Goal: Transaction & Acquisition: Purchase product/service

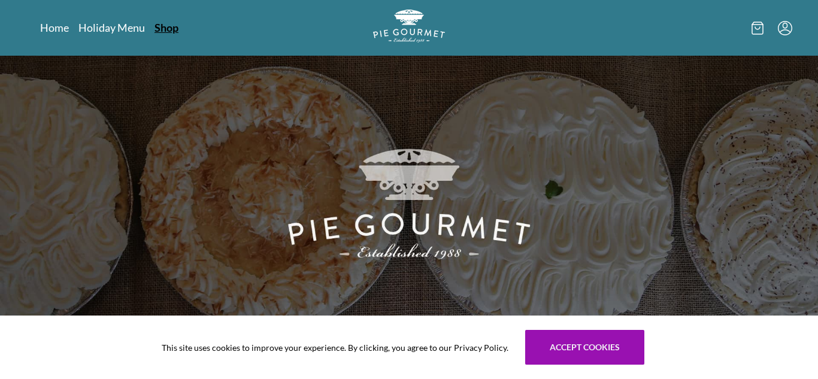
click at [160, 34] on link "Shop" at bounding box center [167, 27] width 24 height 14
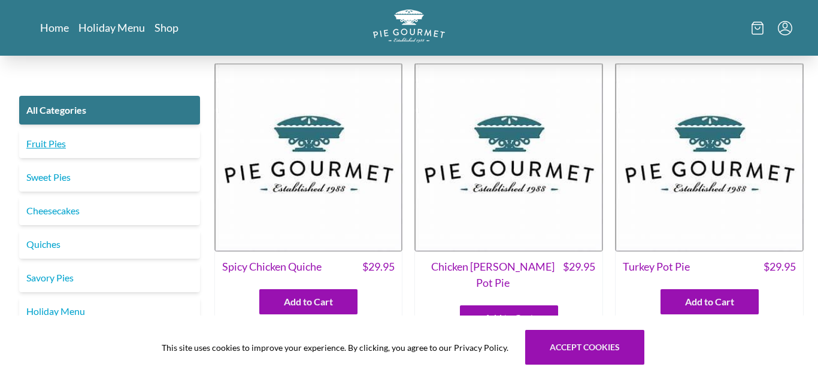
click at [123, 143] on link "Fruit Pies" at bounding box center [109, 143] width 181 height 29
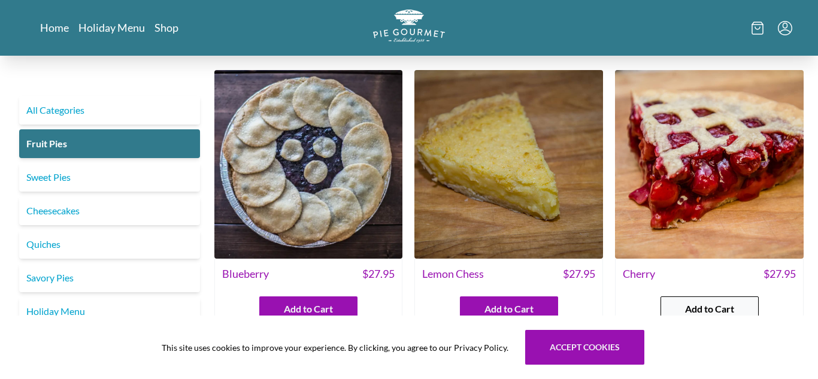
click at [731, 304] on span "Add to Cart" at bounding box center [709, 309] width 49 height 14
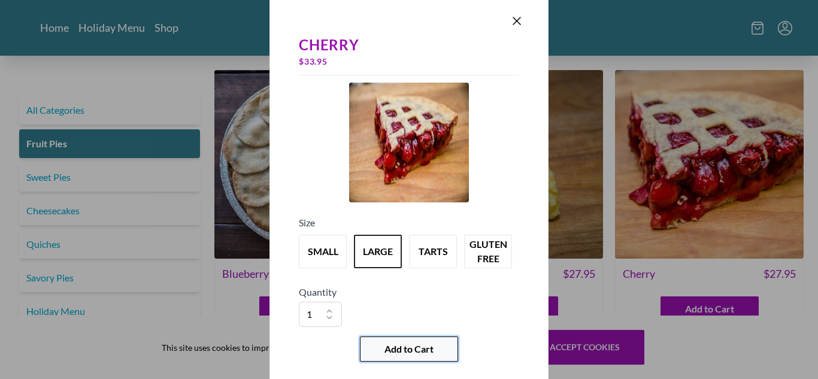
click at [416, 348] on span "Add to Cart" at bounding box center [409, 349] width 49 height 14
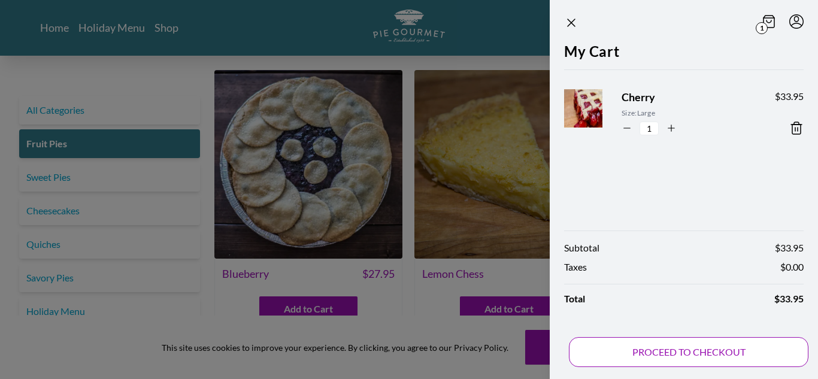
click at [694, 353] on button "PROCEED TO CHECKOUT" at bounding box center [689, 352] width 240 height 30
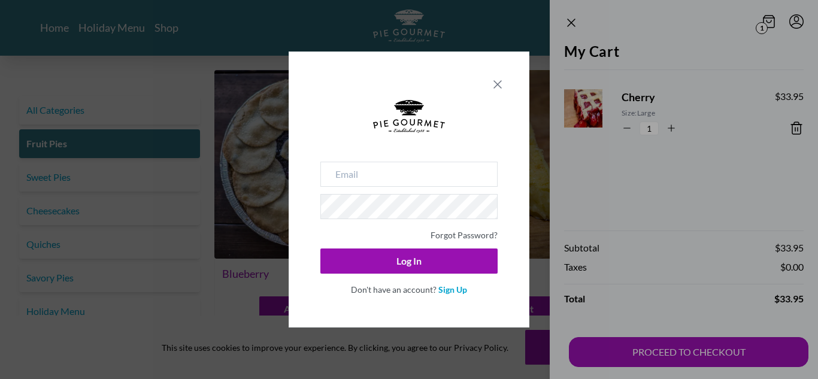
click at [494, 88] on icon "Close panel" at bounding box center [498, 84] width 14 height 14
